Goal: Transaction & Acquisition: Purchase product/service

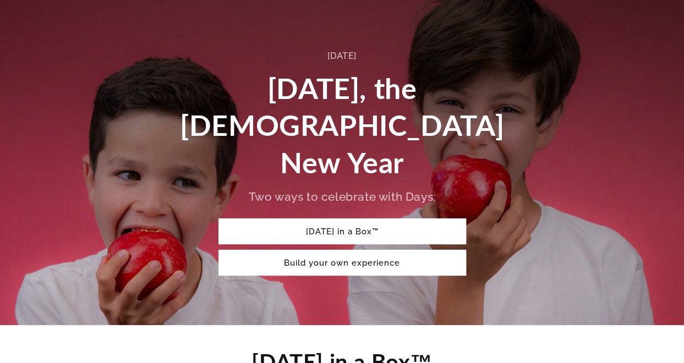
scroll to position [8, 0]
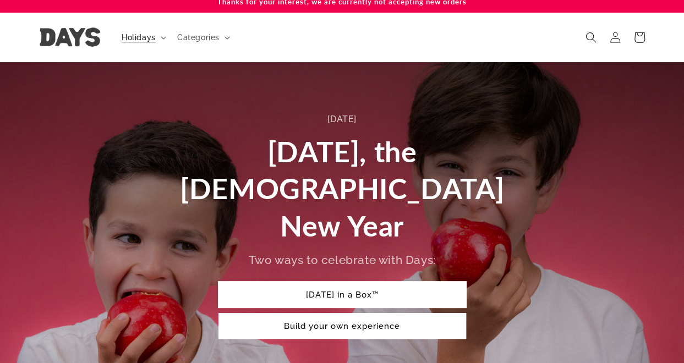
click at [351, 282] on link "Rosh Hashanah in a Box™" at bounding box center [343, 295] width 248 height 26
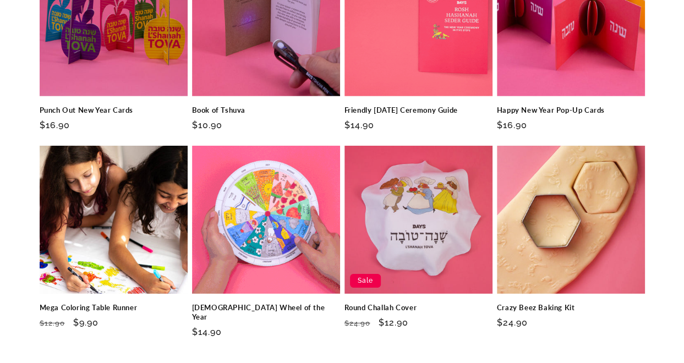
scroll to position [1612, 0]
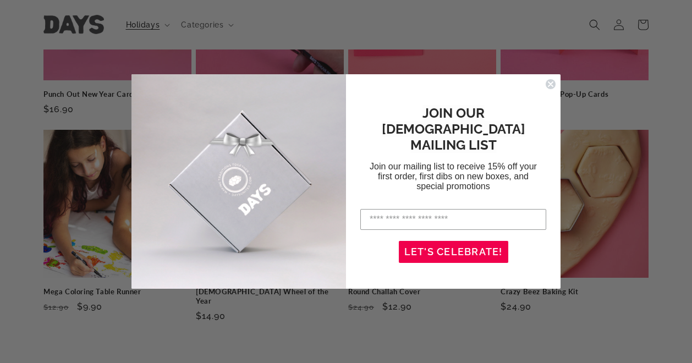
click at [547, 84] on circle "Close dialog" at bounding box center [551, 84] width 10 height 10
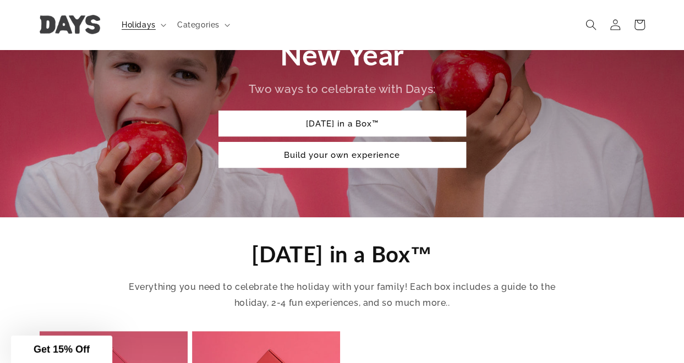
scroll to position [127, 0]
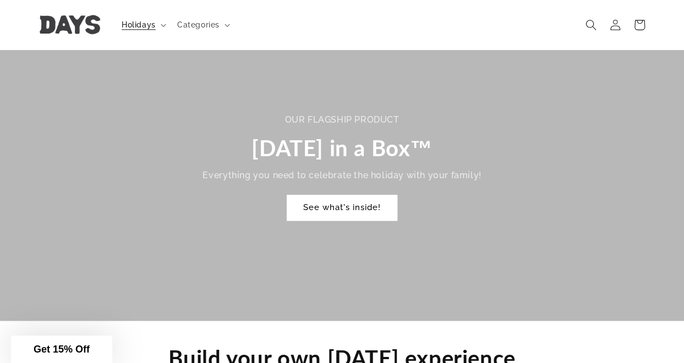
scroll to position [704, 0]
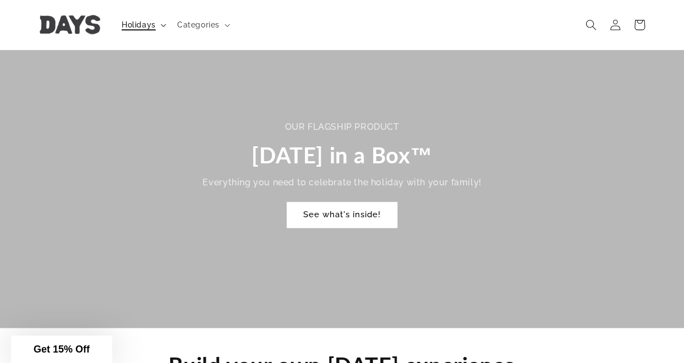
click at [164, 24] on icon at bounding box center [164, 25] width 6 height 3
click at [228, 28] on summary "Categories" at bounding box center [203, 24] width 64 height 23
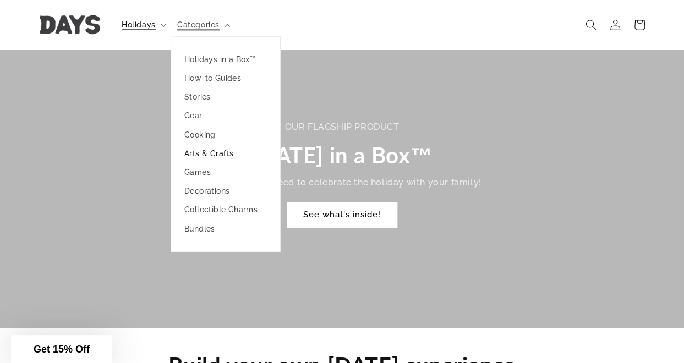
click at [200, 151] on link "Arts & Crafts" at bounding box center [225, 153] width 109 height 19
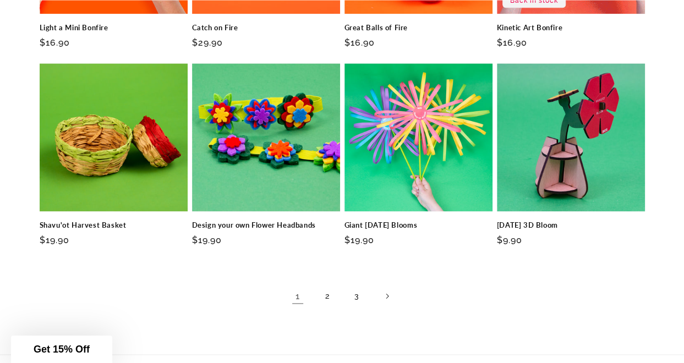
scroll to position [767, 0]
